Goal: Transaction & Acquisition: Purchase product/service

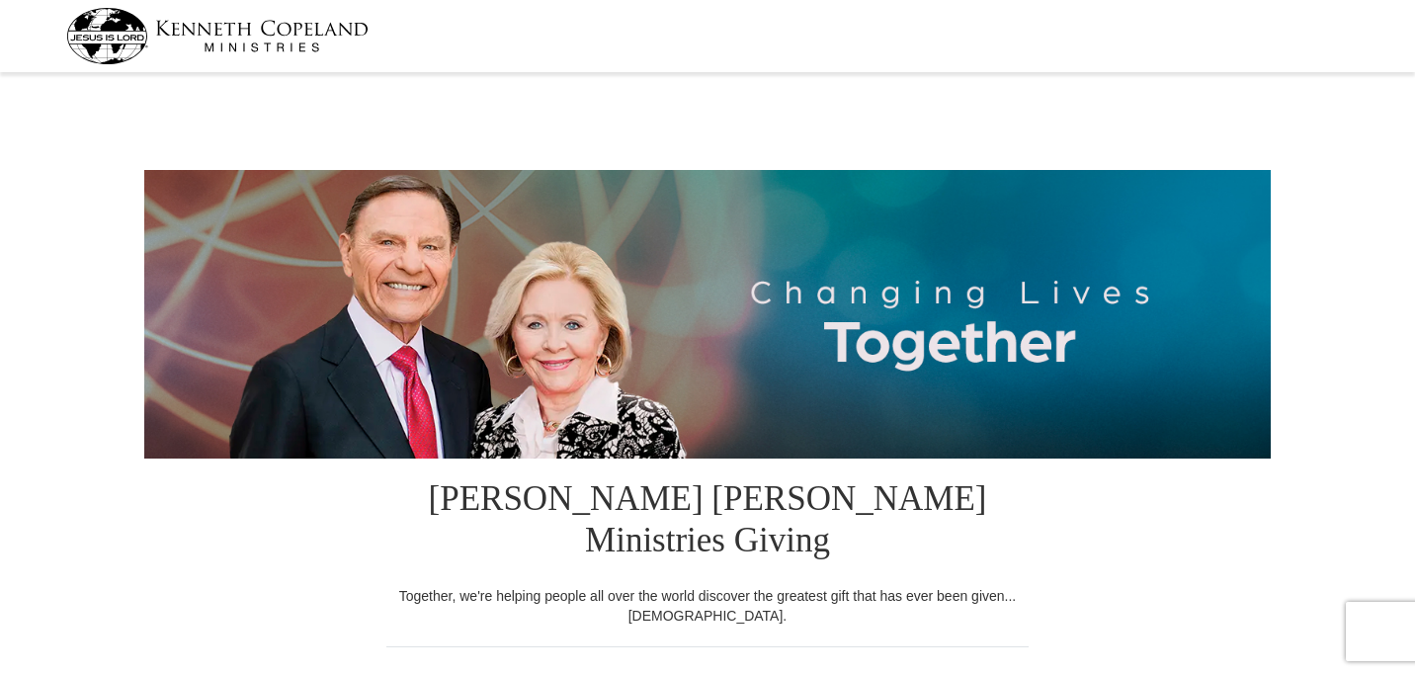
select select "FL"
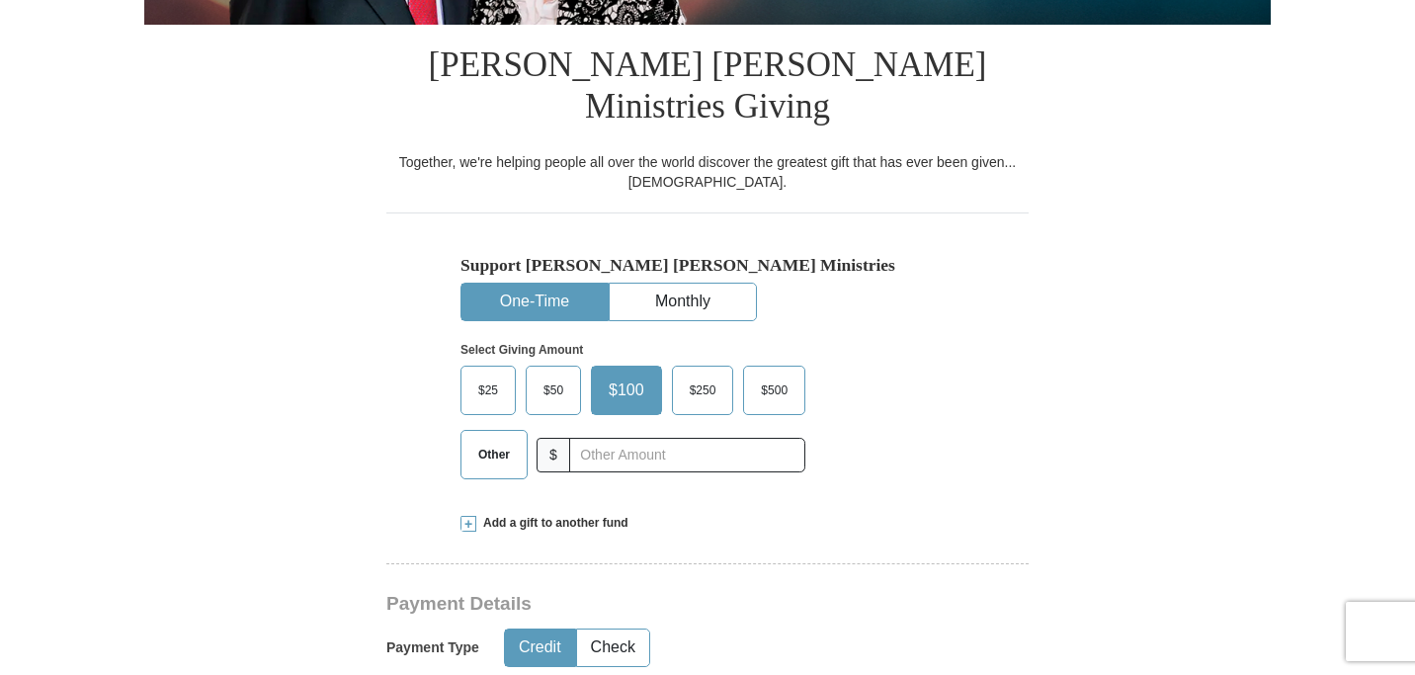
scroll to position [435, 0]
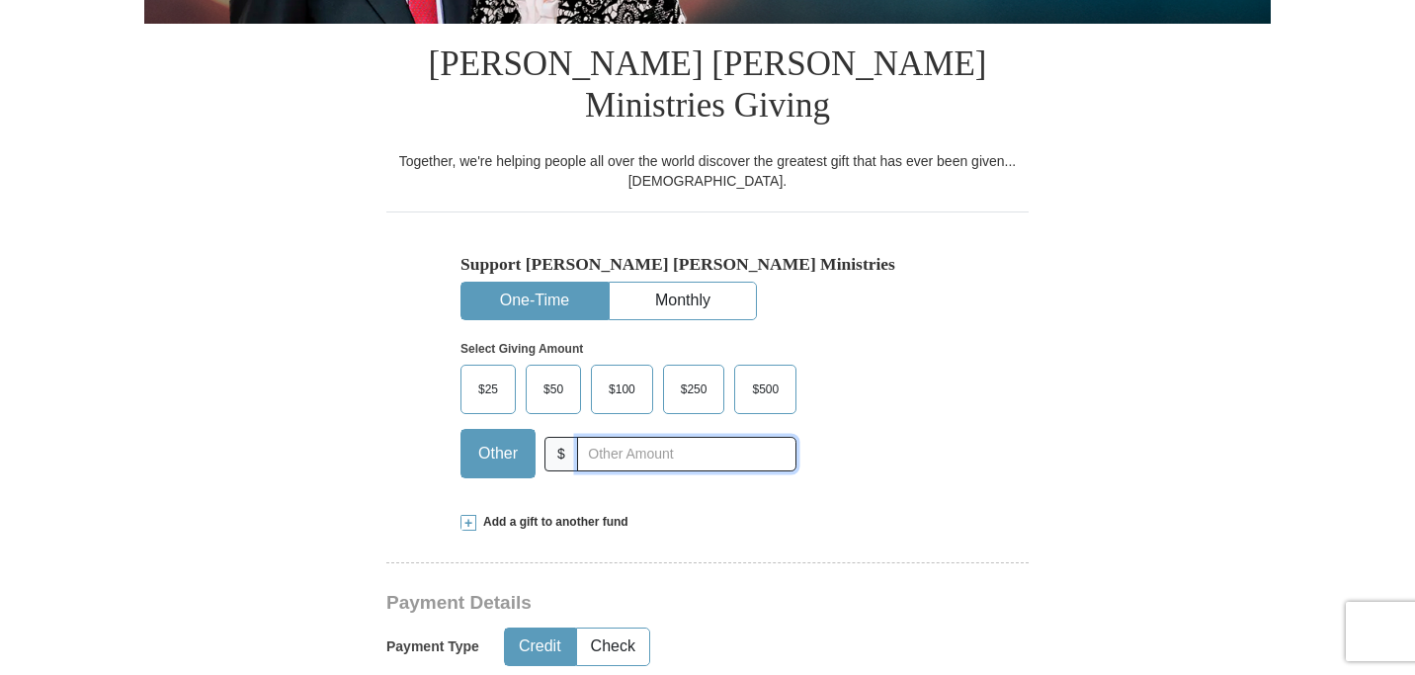
click at [592, 437] on input "text" at bounding box center [686, 454] width 219 height 35
type input "271.25"
click at [623, 628] on button "Check" at bounding box center [613, 646] width 72 height 37
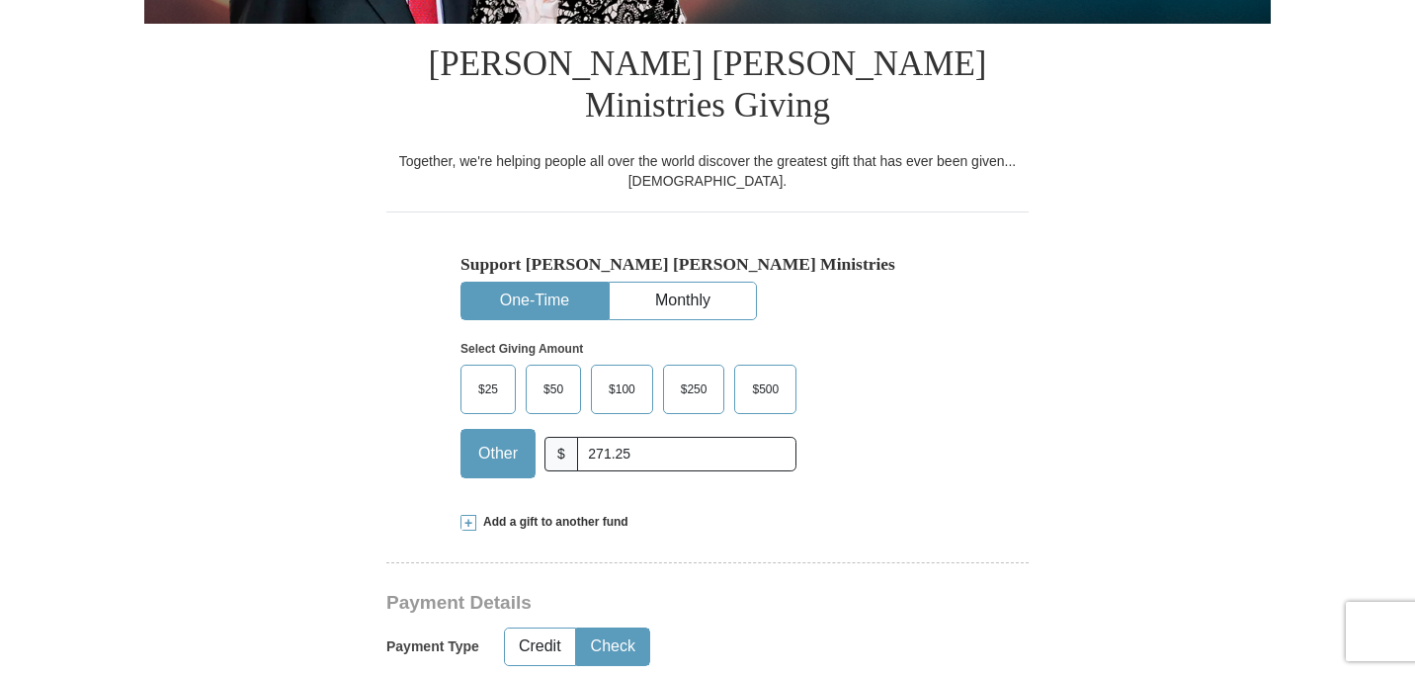
click at [769, 621] on div "Payment Type Credit Check" at bounding box center [638, 646] width 504 height 50
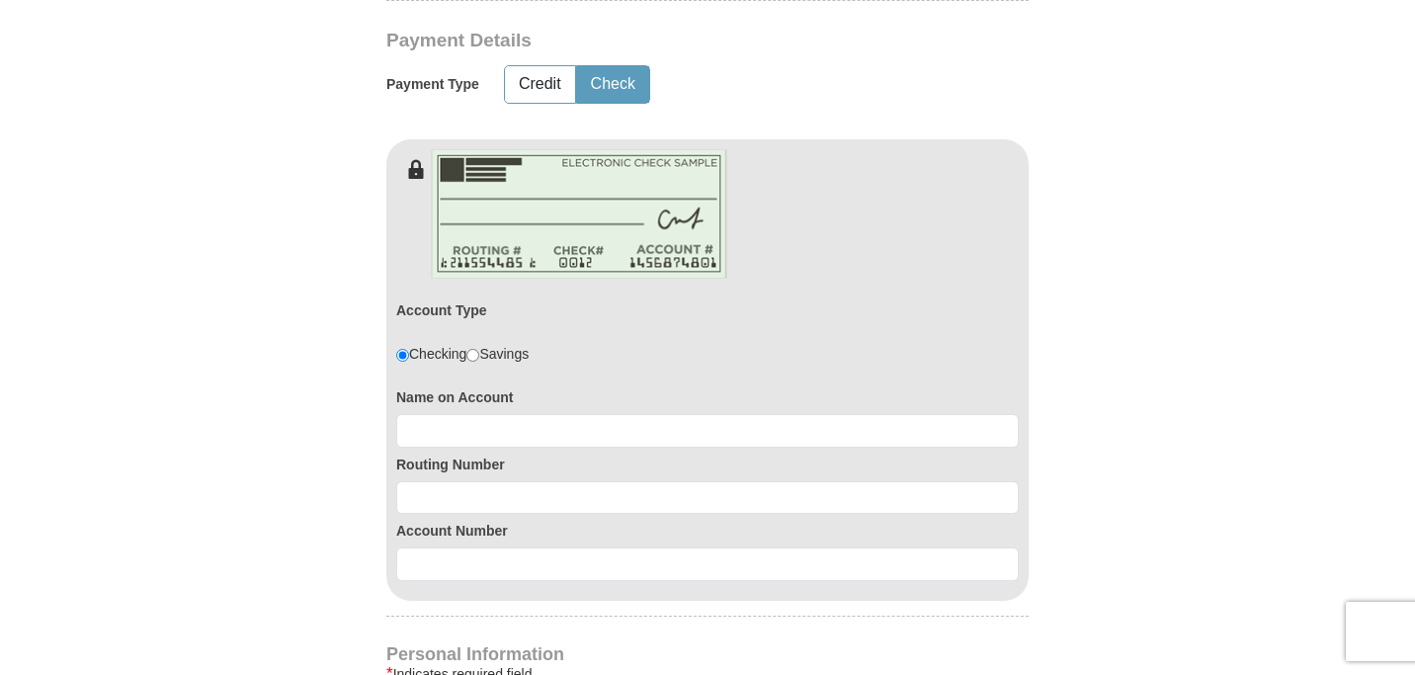
scroll to position [1067, 0]
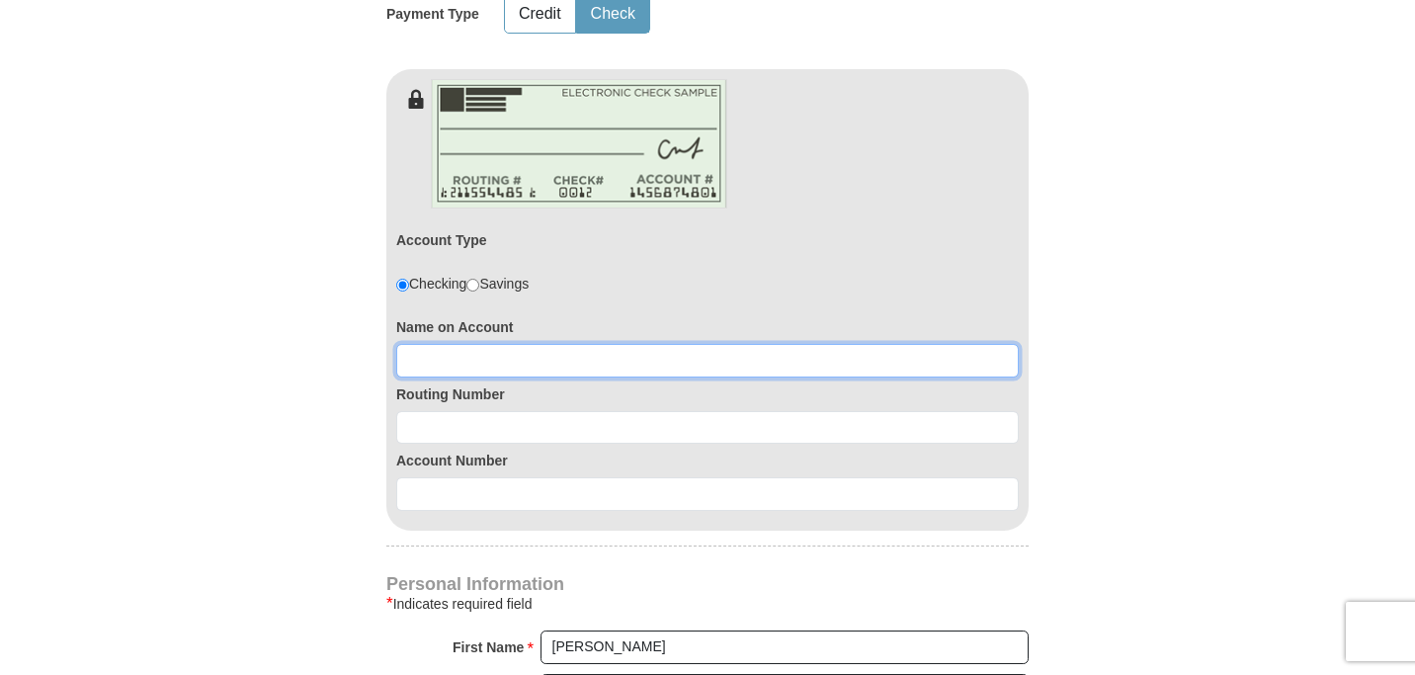
click at [495, 344] on input at bounding box center [707, 361] width 622 height 34
type input "Lee and Debbie Fontaine"
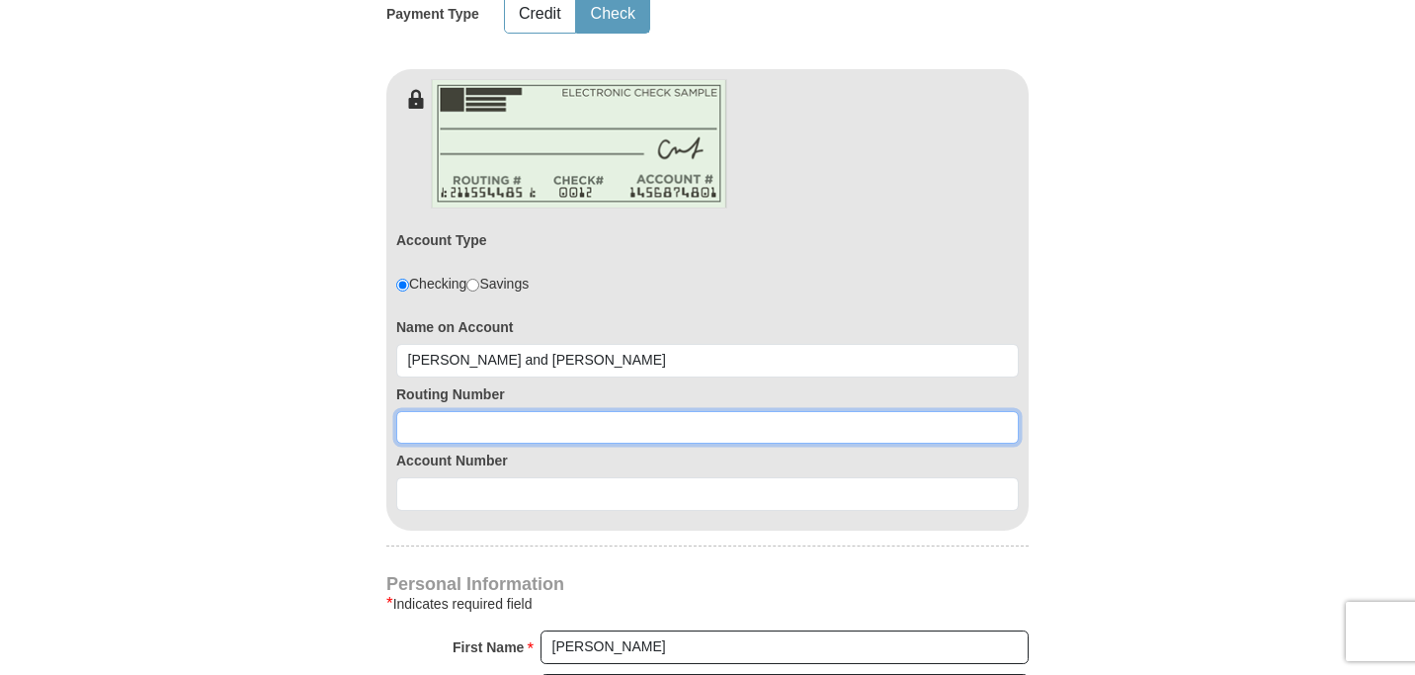
click at [462, 411] on input at bounding box center [707, 428] width 622 height 34
type input "082902757"
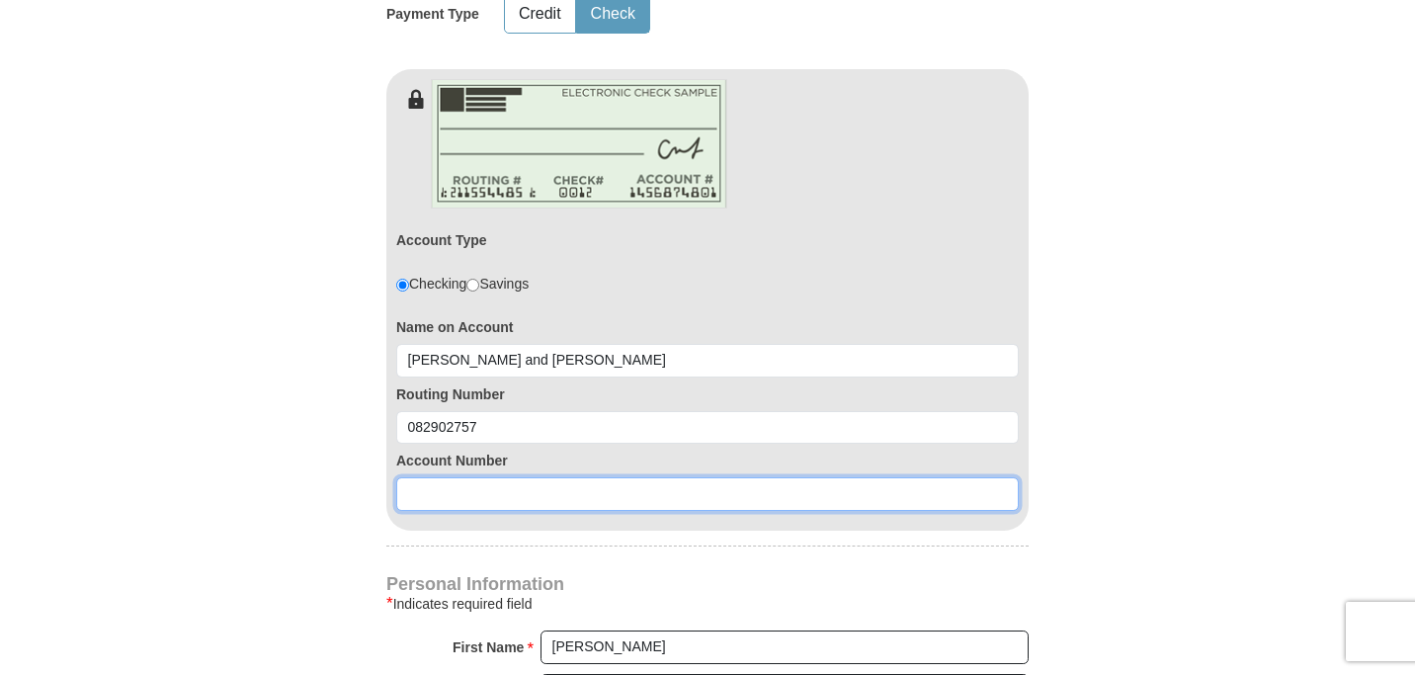
click at [427, 477] on input at bounding box center [707, 494] width 622 height 34
type input "0020190255"
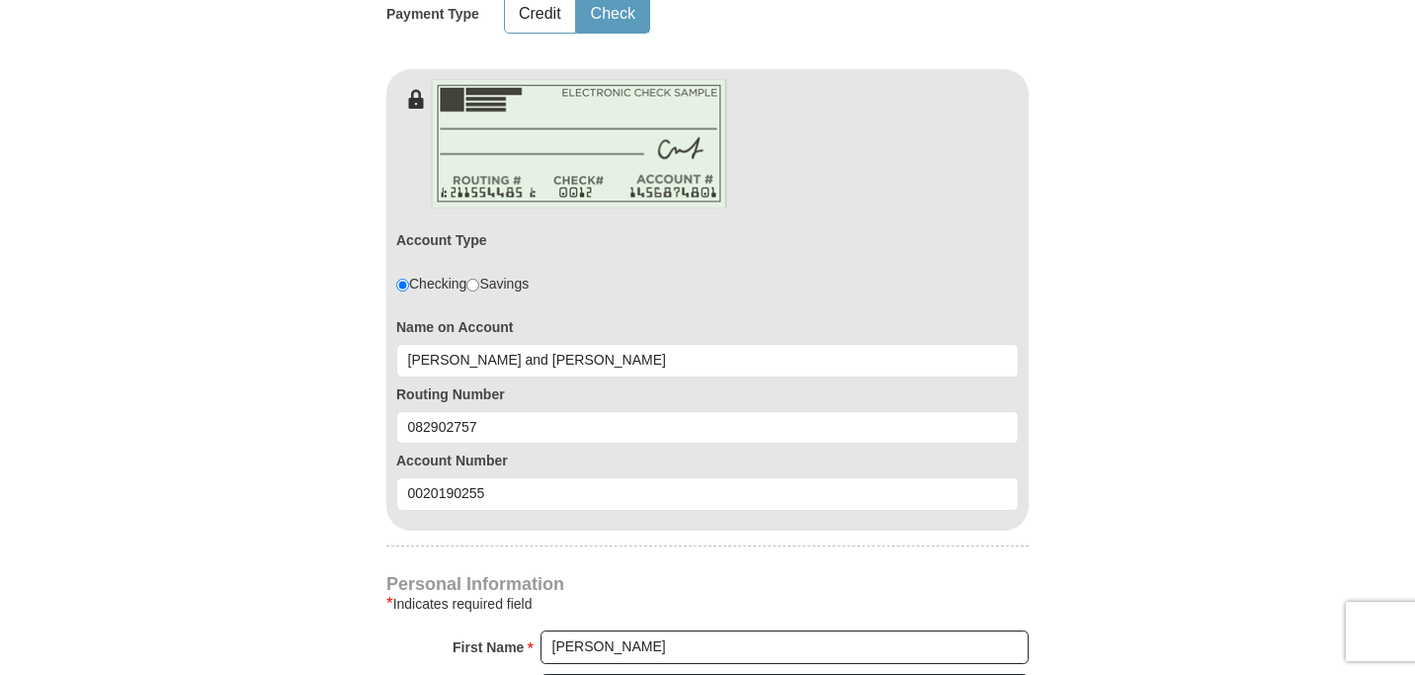
click at [288, 446] on form "Kenneth Copeland Ministries Giving Together, we're helping people all over the …" at bounding box center [707, 234] width 1126 height 2444
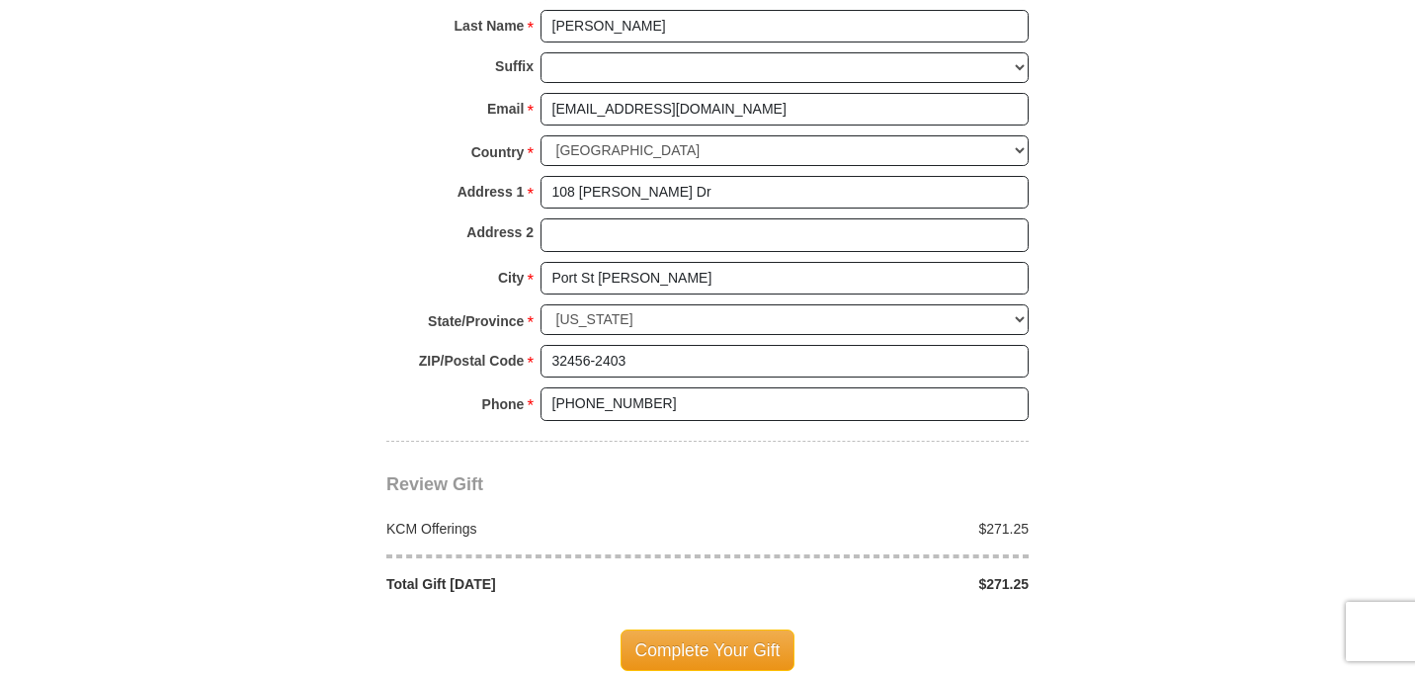
scroll to position [1739, 0]
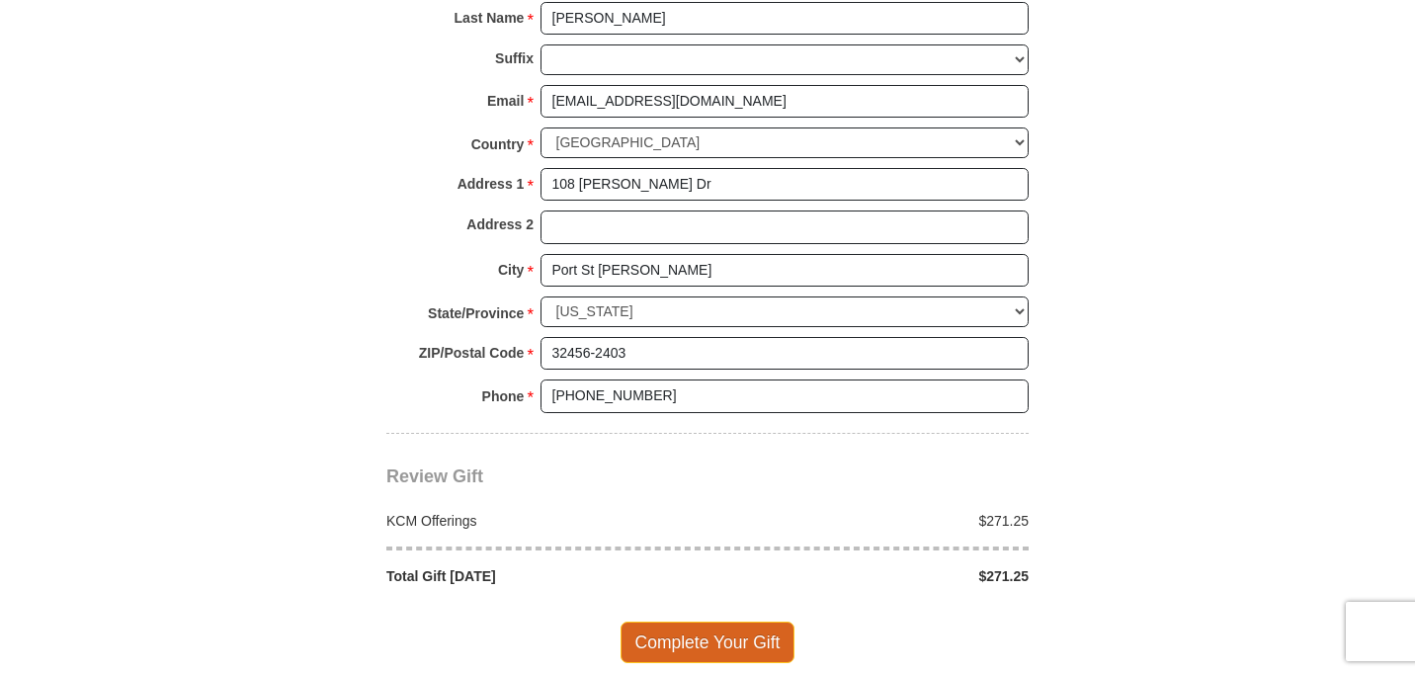
click at [660, 621] on span "Complete Your Gift" at bounding box center [707, 641] width 175 height 41
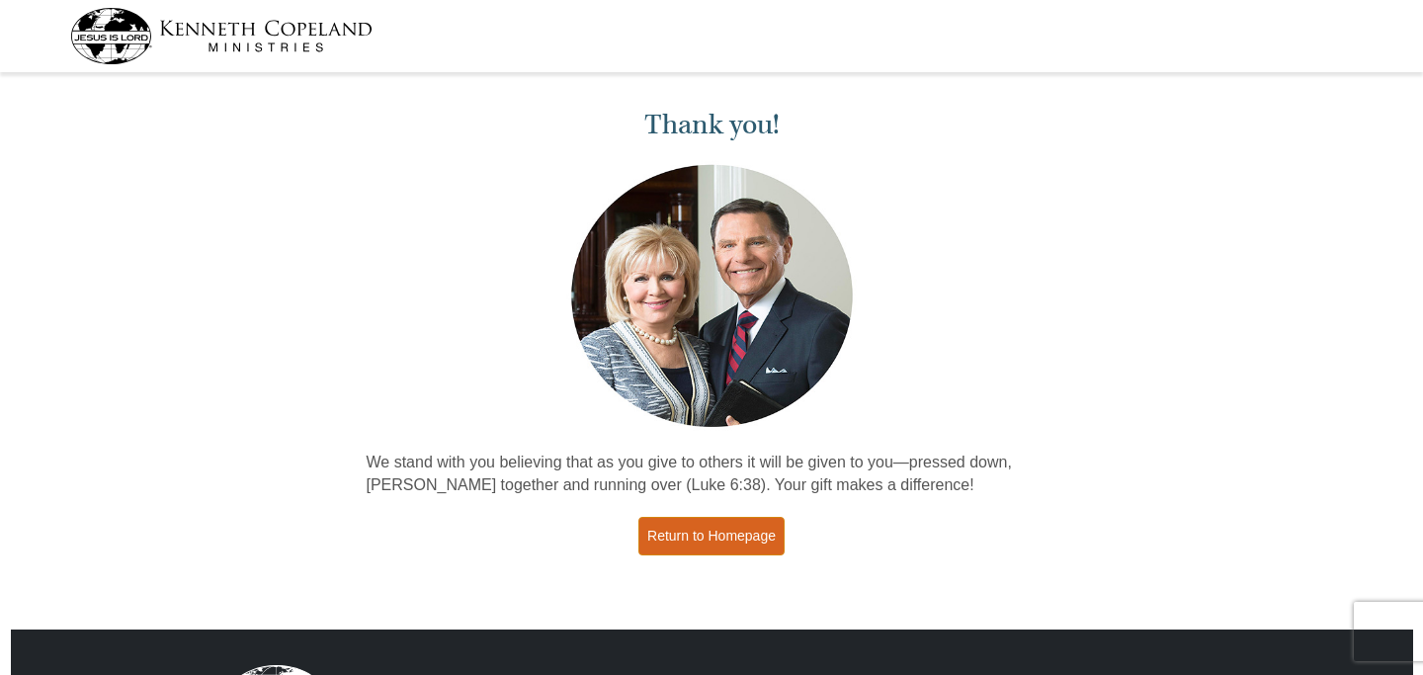
click at [702, 539] on link "Return to Homepage" at bounding box center [711, 536] width 146 height 39
